Goal: Find specific page/section: Find specific page/section

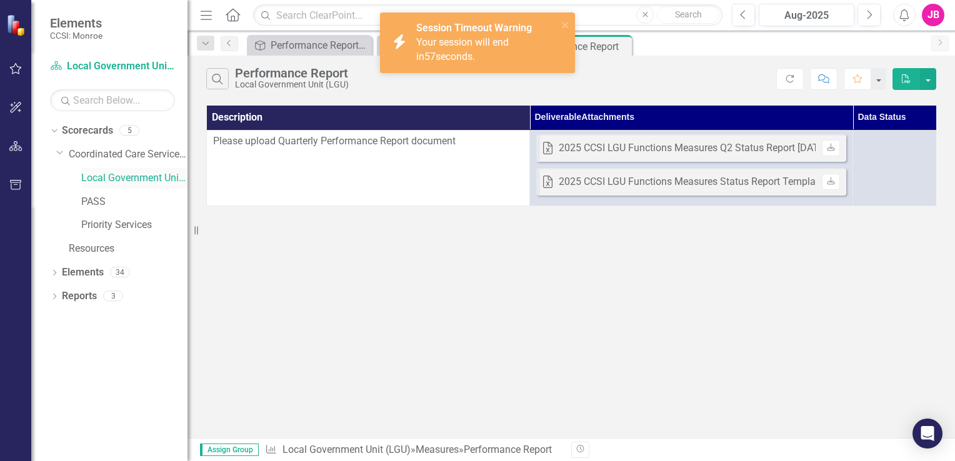
click at [104, 176] on link "Local Government Unit (LGU)" at bounding box center [134, 178] width 106 height 14
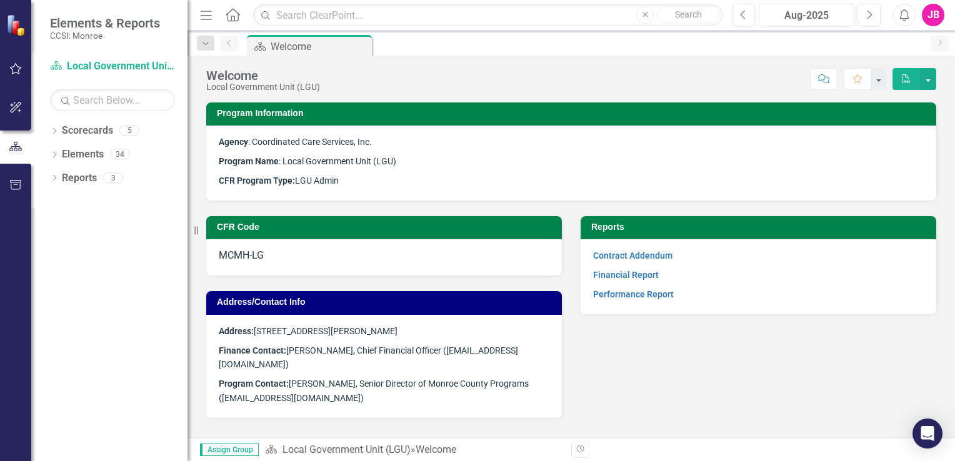
click at [56, 131] on icon "Dropdown" at bounding box center [54, 132] width 9 height 7
click at [86, 146] on div "Dropdown Coordinated Care Services Inc." at bounding box center [121, 154] width 131 height 21
click at [62, 154] on icon at bounding box center [61, 154] width 3 height 6
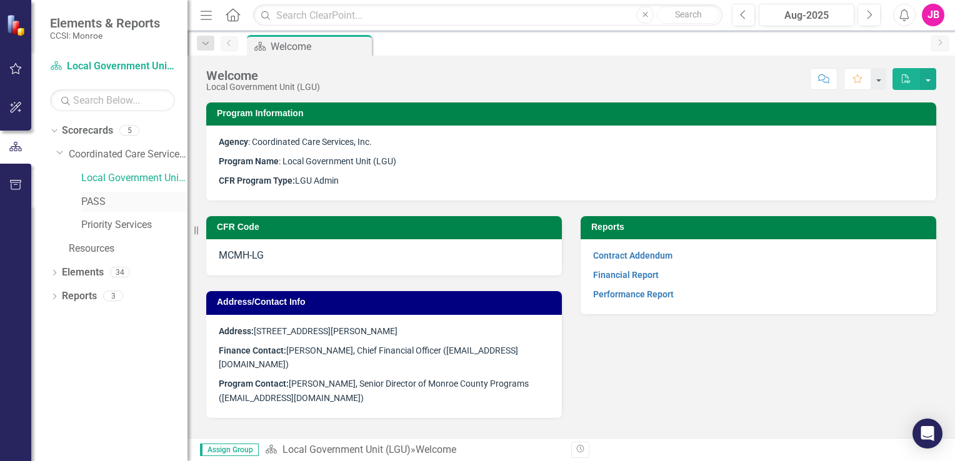
click at [89, 202] on link "PASS" at bounding box center [134, 202] width 106 height 14
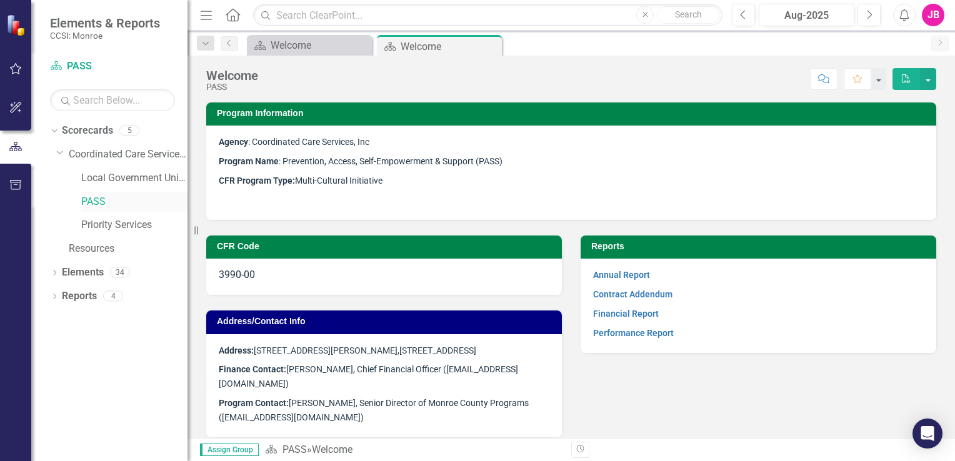
click at [85, 199] on link "PASS" at bounding box center [134, 202] width 106 height 14
click at [633, 334] on link "Performance Report" at bounding box center [633, 333] width 81 height 10
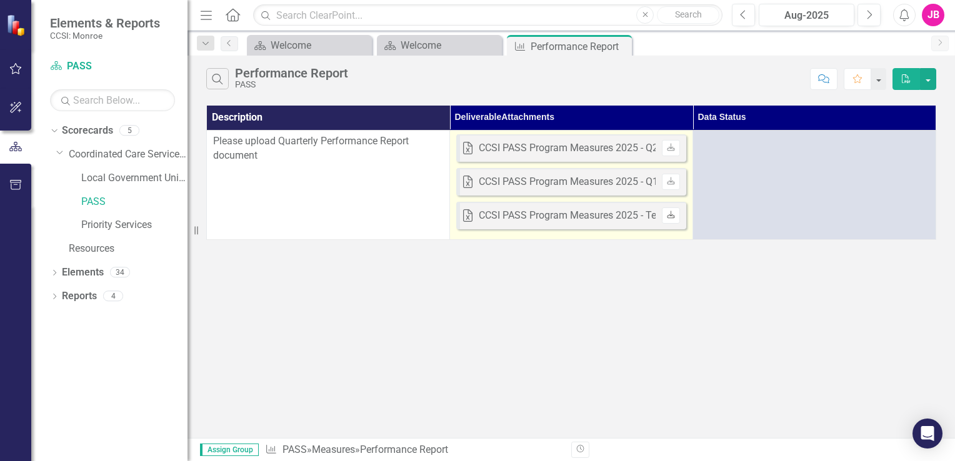
click at [671, 211] on icon at bounding box center [671, 215] width 8 height 8
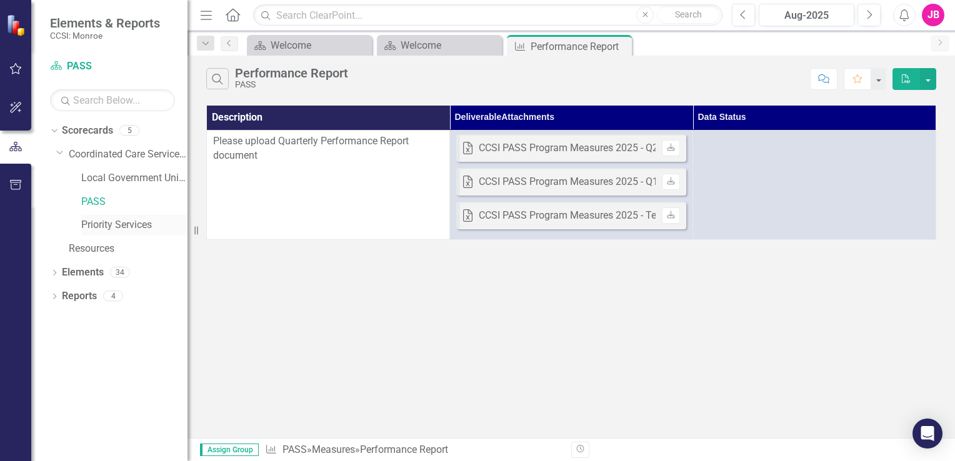
click at [106, 225] on link "Priority Services" at bounding box center [134, 225] width 106 height 14
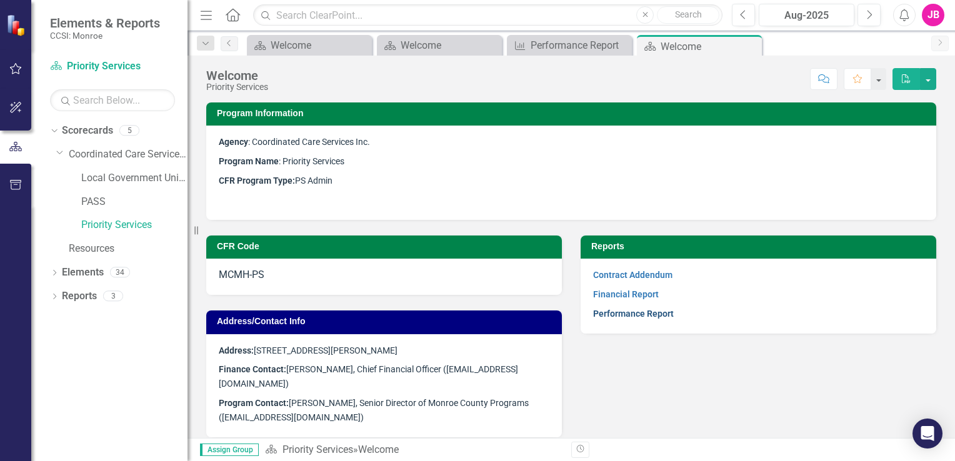
click at [618, 314] on link "Performance Report" at bounding box center [633, 314] width 81 height 10
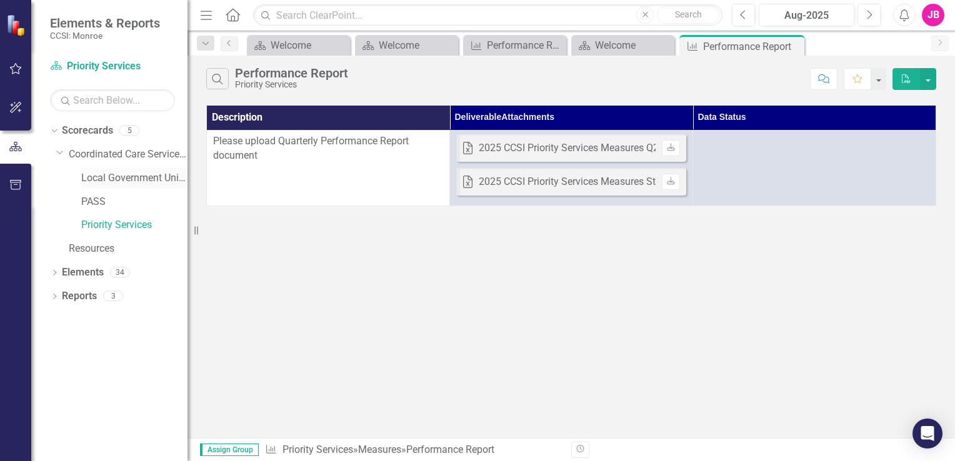
click at [108, 174] on link "Local Government Unit (LGU)" at bounding box center [134, 178] width 106 height 14
